Goal: Task Accomplishment & Management: Manage account settings

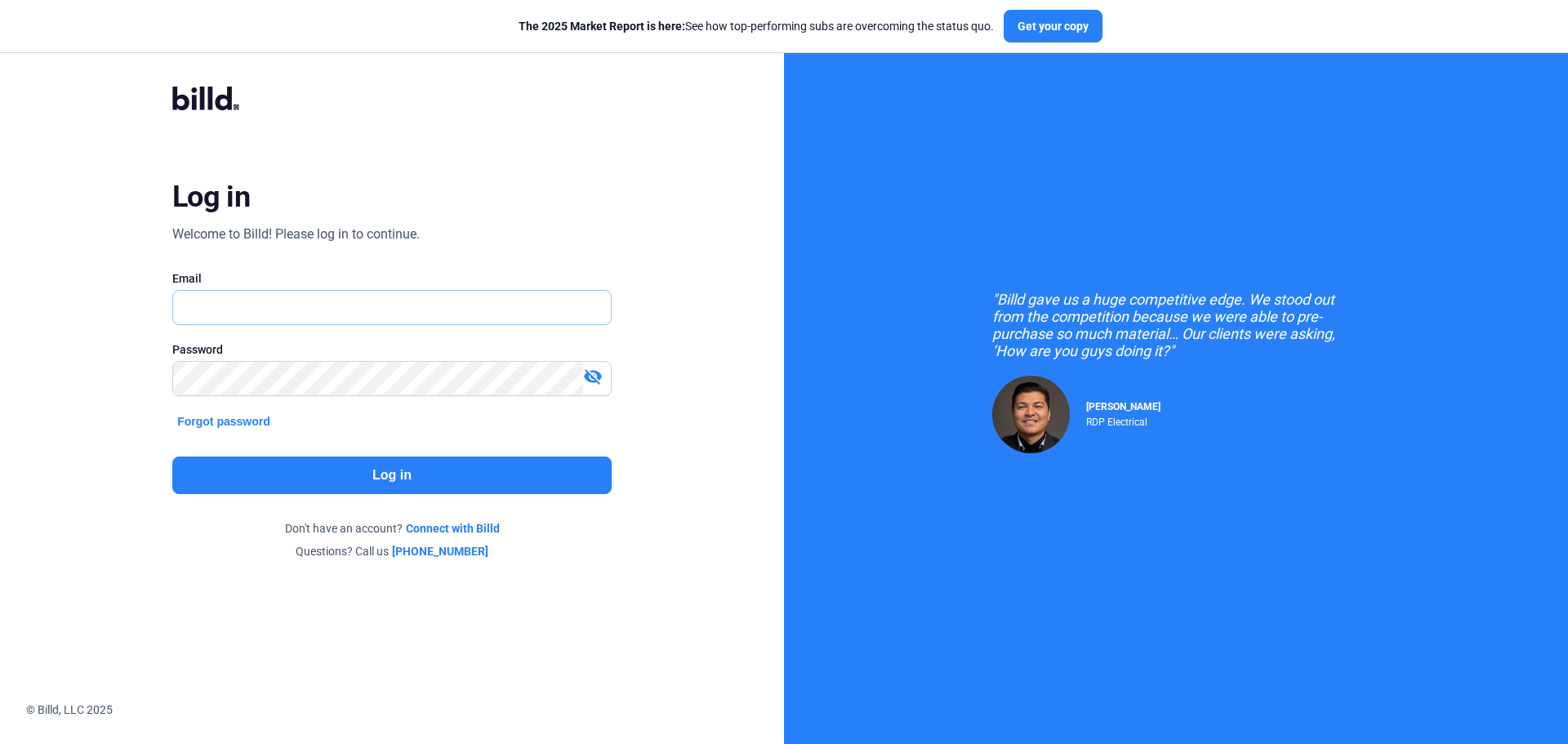
click at [573, 304] on input "text" at bounding box center [384, 307] width 420 height 34
click at [366, 305] on input "text" at bounding box center [392, 307] width 438 height 34
type input "[EMAIL_ADDRESS][DOMAIN_NAME]"
click at [462, 494] on div "Log in Welcome to Billd! Please log in to continue. Email [EMAIL_ADDRESS][DOMAI…" at bounding box center [391, 323] width 565 height 536
click at [468, 482] on button "Log in" at bounding box center [392, 475] width 440 height 38
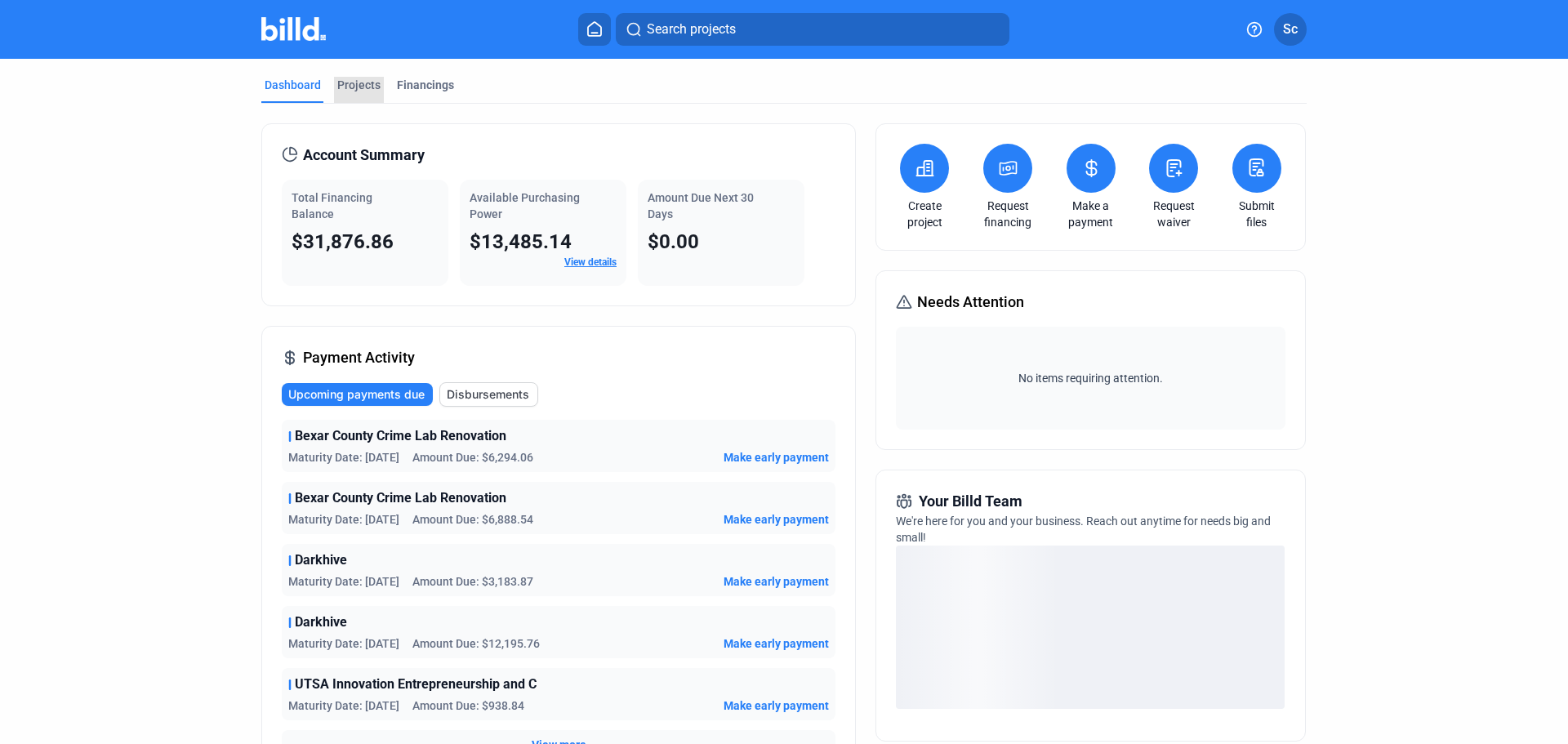
click at [358, 80] on div "Projects" at bounding box center [358, 84] width 44 height 16
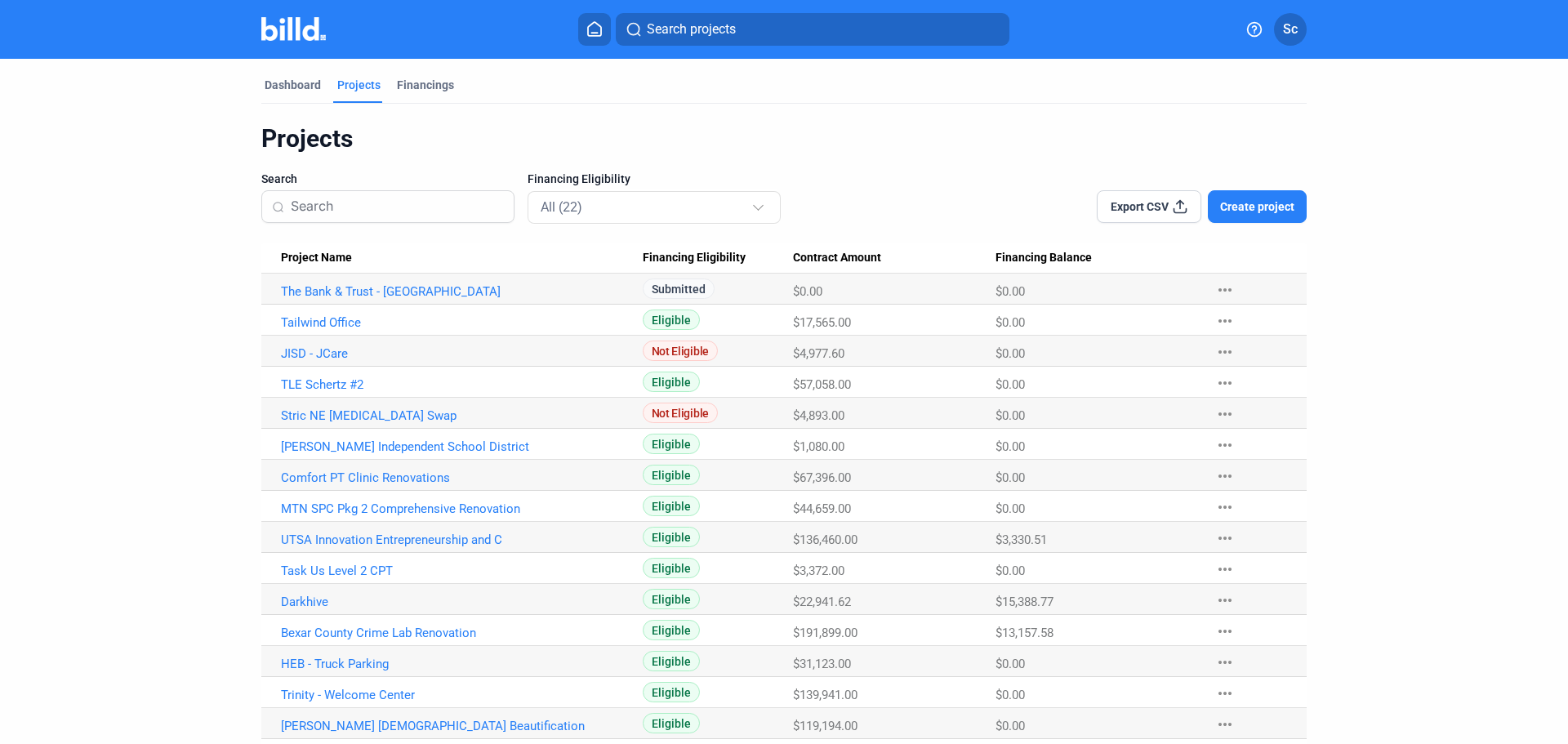
click at [415, 75] on mat-tab-group "Dashboard Projects Financings Projects Search Financing Eligibility All (22) Ex…" at bounding box center [784, 508] width 1046 height 898
click at [420, 91] on div "Financings" at bounding box center [425, 84] width 57 height 16
